Goal: Find specific page/section

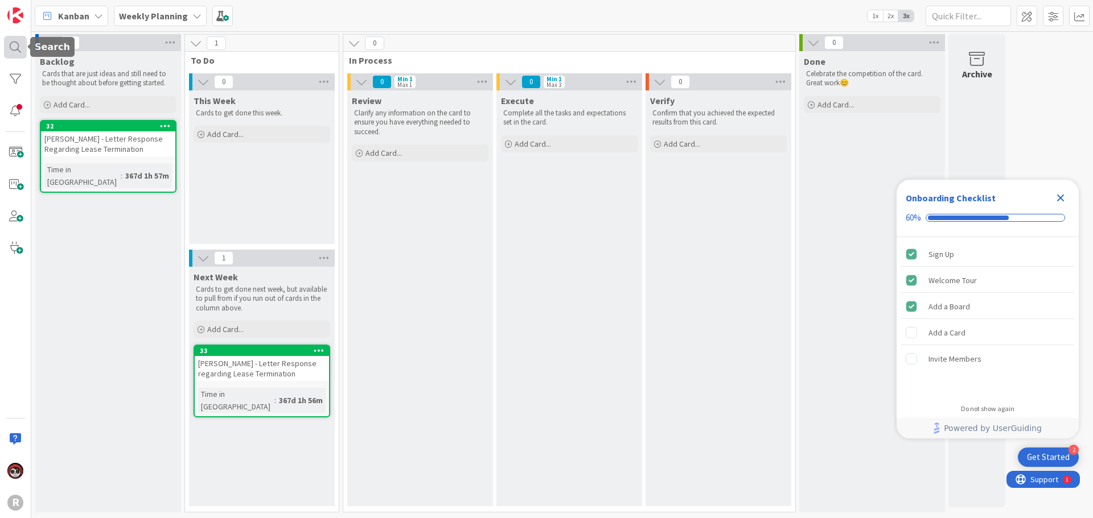
click at [22, 49] on div at bounding box center [15, 47] width 23 height 23
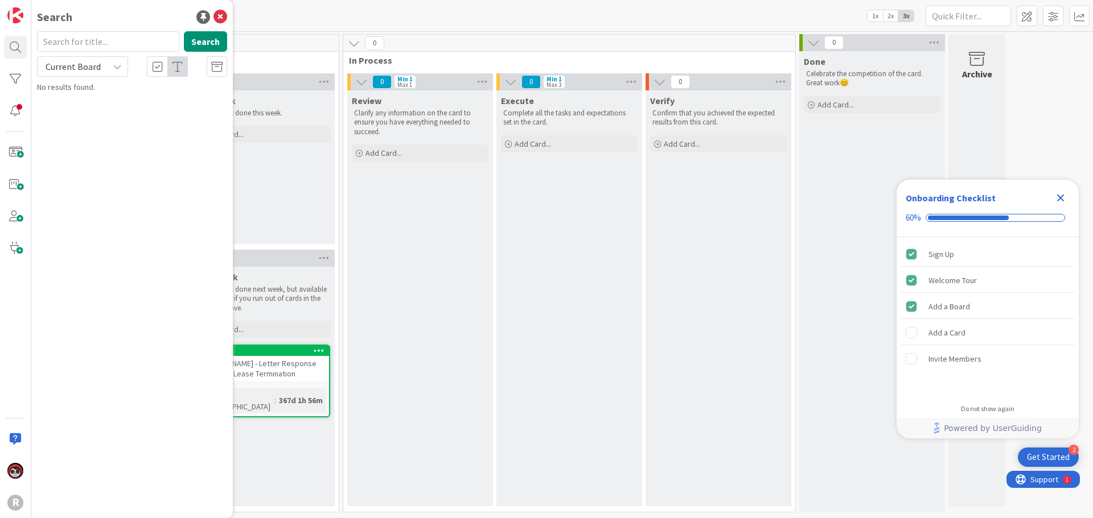
click at [79, 48] on input "text" at bounding box center [108, 41] width 142 height 20
type input "k"
type input "h"
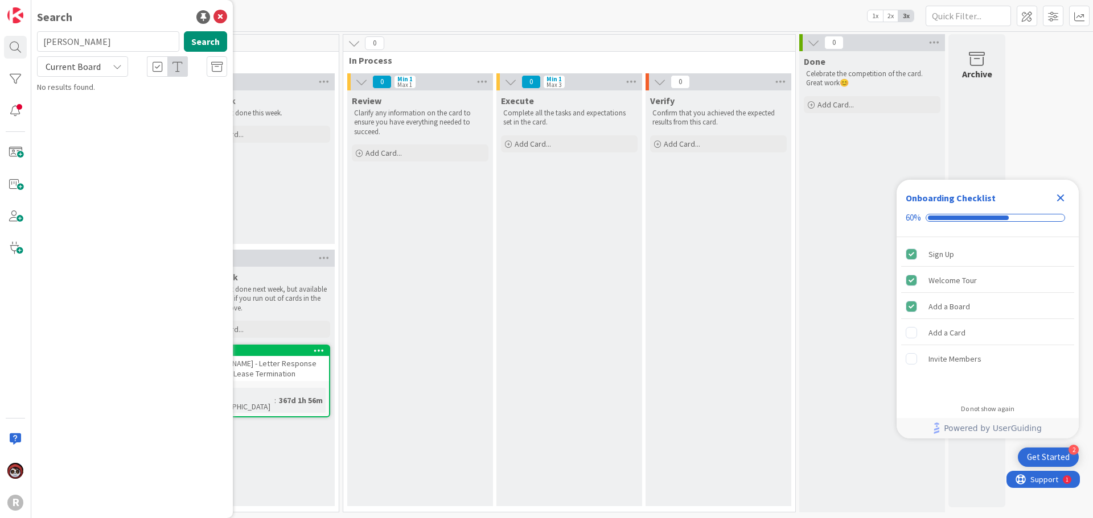
type input "[PERSON_NAME]"
click at [221, 14] on icon at bounding box center [220, 17] width 14 height 14
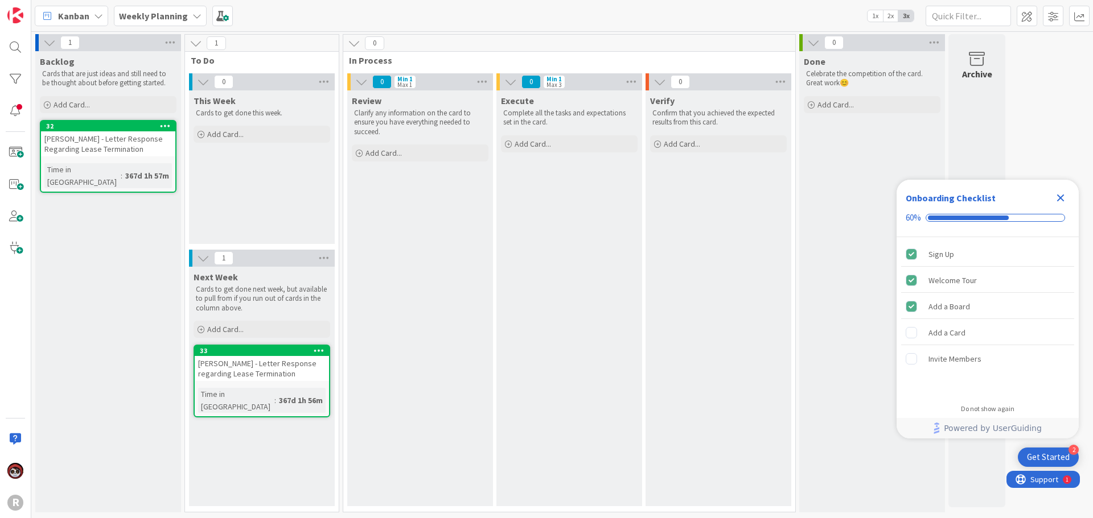
click at [178, 15] on b "Weekly Planning" at bounding box center [153, 15] width 69 height 11
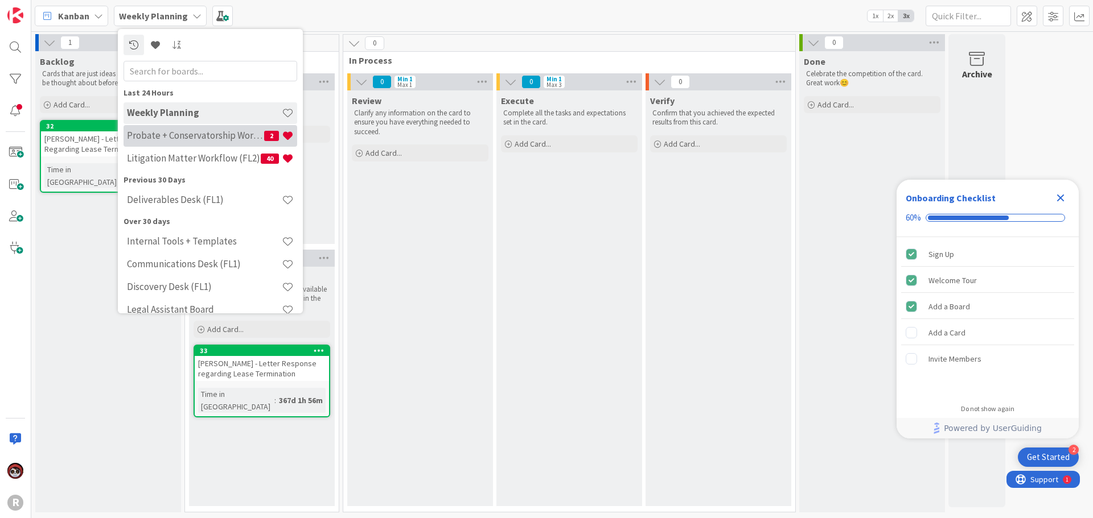
click at [188, 135] on h4 "Probate + Conservatorship Workflow (FL2)" at bounding box center [195, 135] width 137 height 11
